Goal: Task Accomplishment & Management: Manage account settings

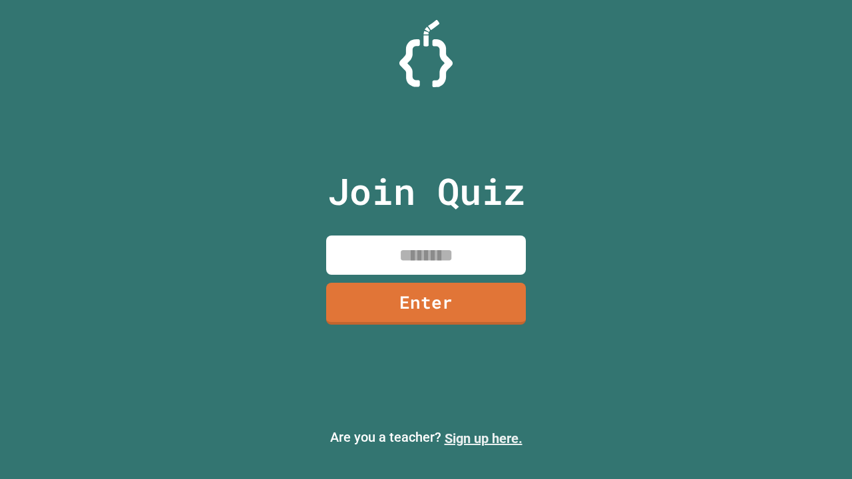
click at [483, 438] on link "Sign up here." at bounding box center [483, 438] width 78 height 16
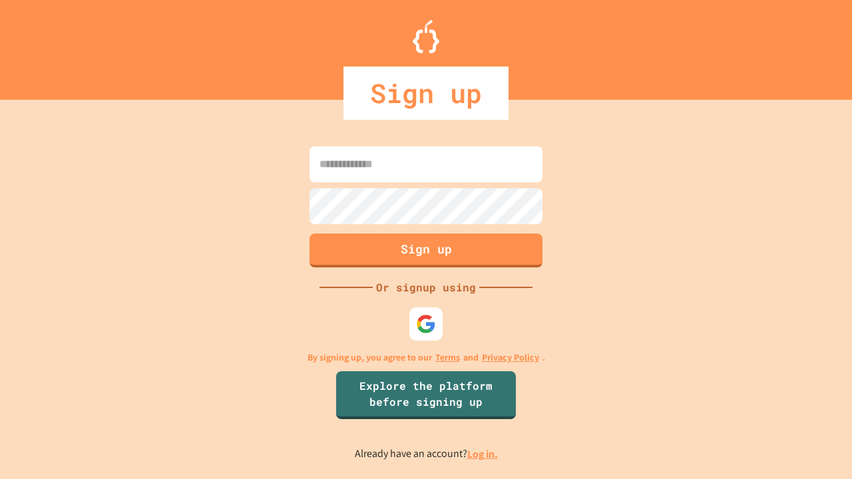
click at [483, 454] on link "Log in." at bounding box center [482, 454] width 31 height 14
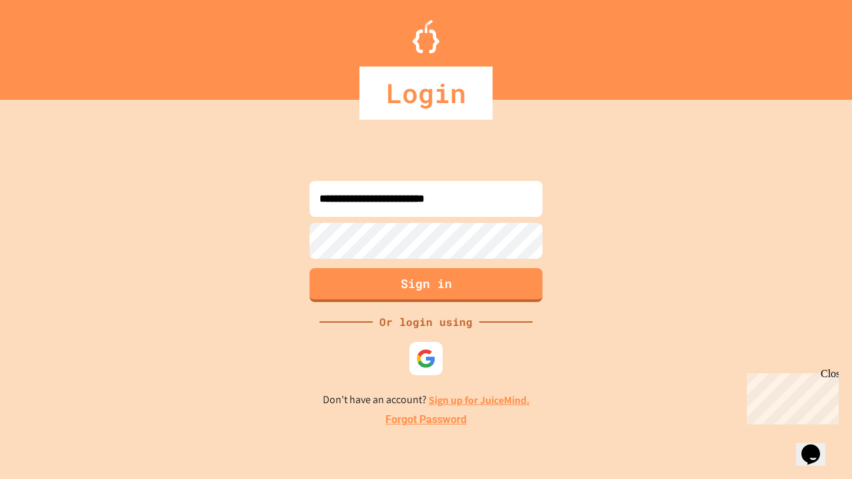
type input "**********"
